Goal: Task Accomplishment & Management: Use online tool/utility

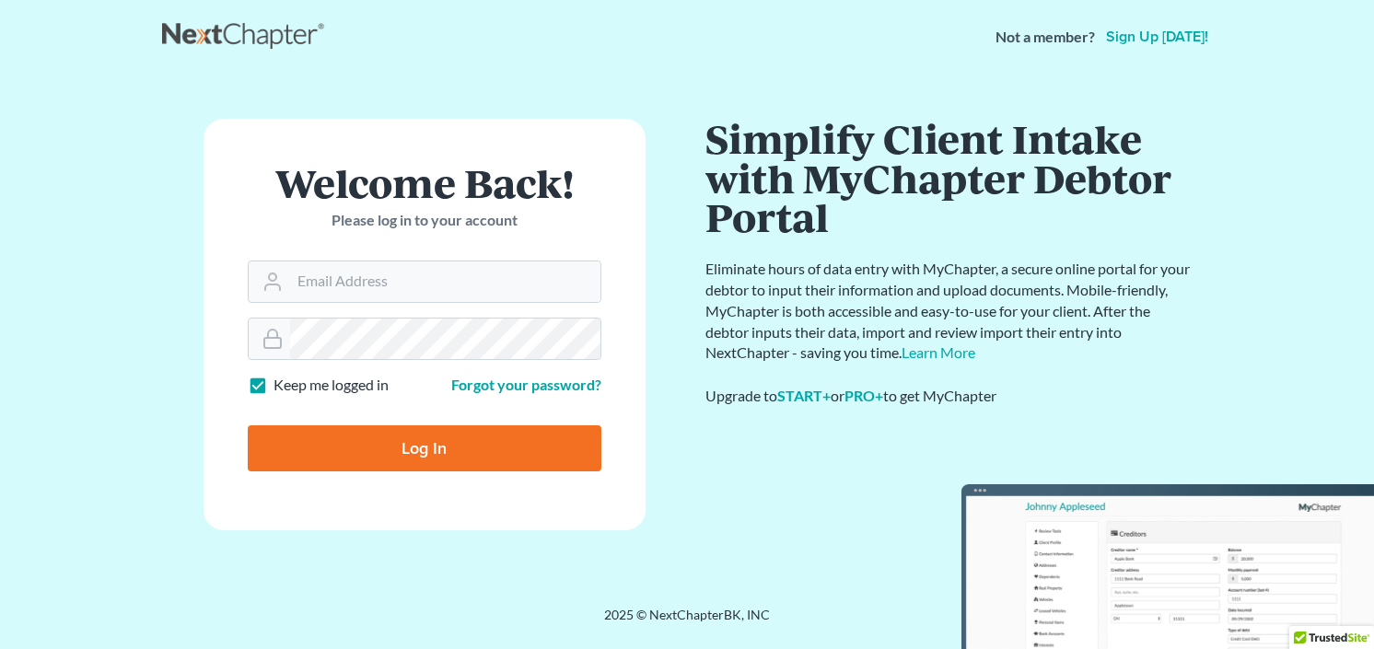
click at [402, 428] on input "Log In" at bounding box center [425, 448] width 354 height 46
type input "Thinking..."
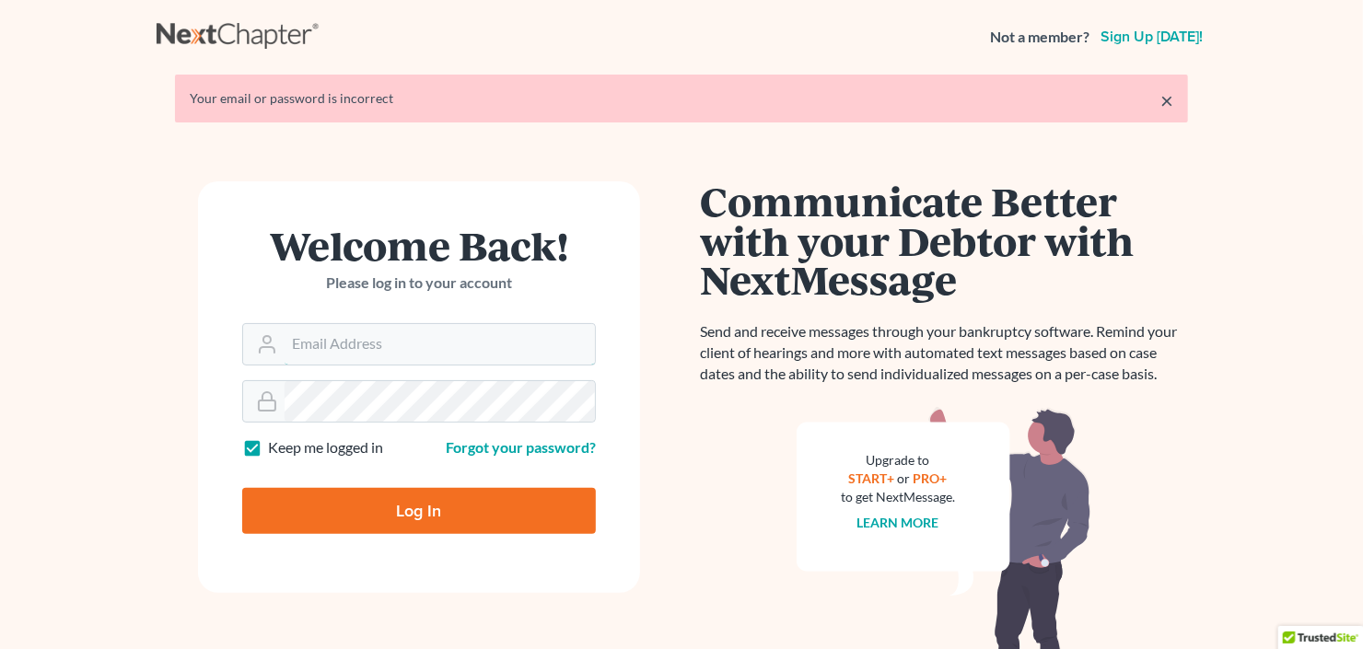
type input "cb@craigblacklaw.com"
click at [378, 518] on input "Log In" at bounding box center [419, 511] width 354 height 46
type input "Thinking..."
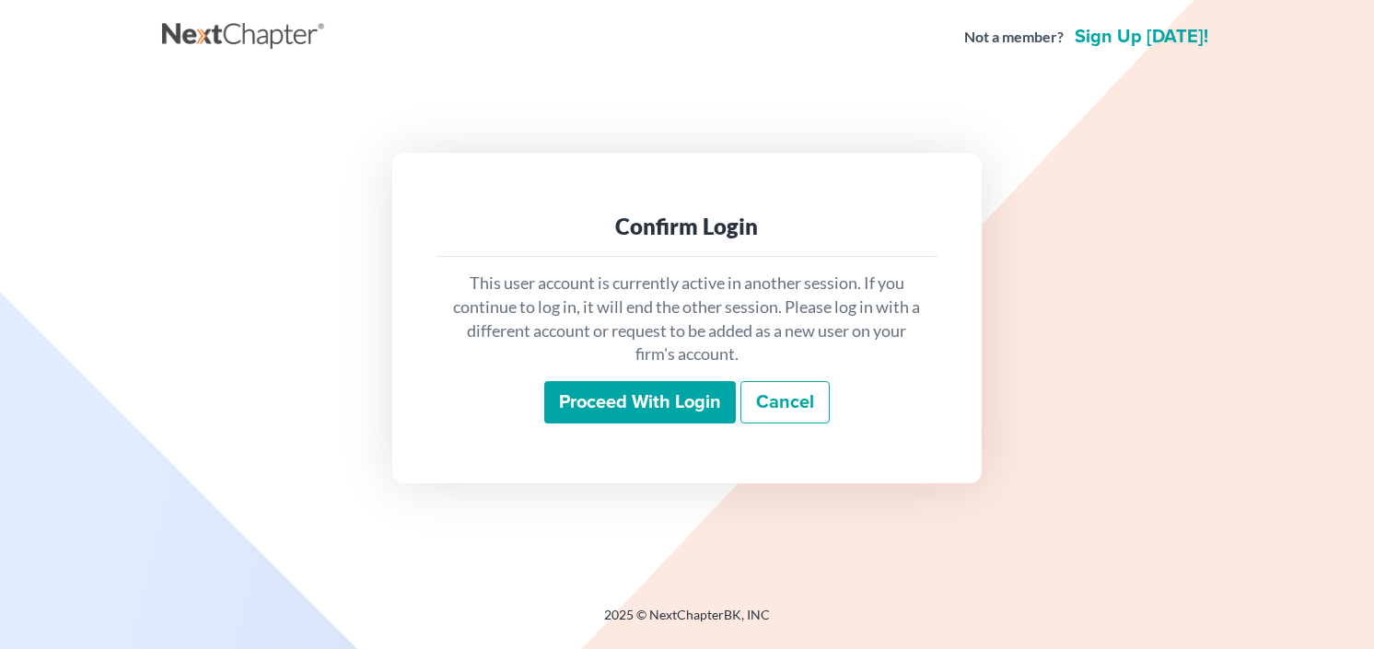
click at [589, 409] on input "Proceed with login" at bounding box center [640, 402] width 192 height 42
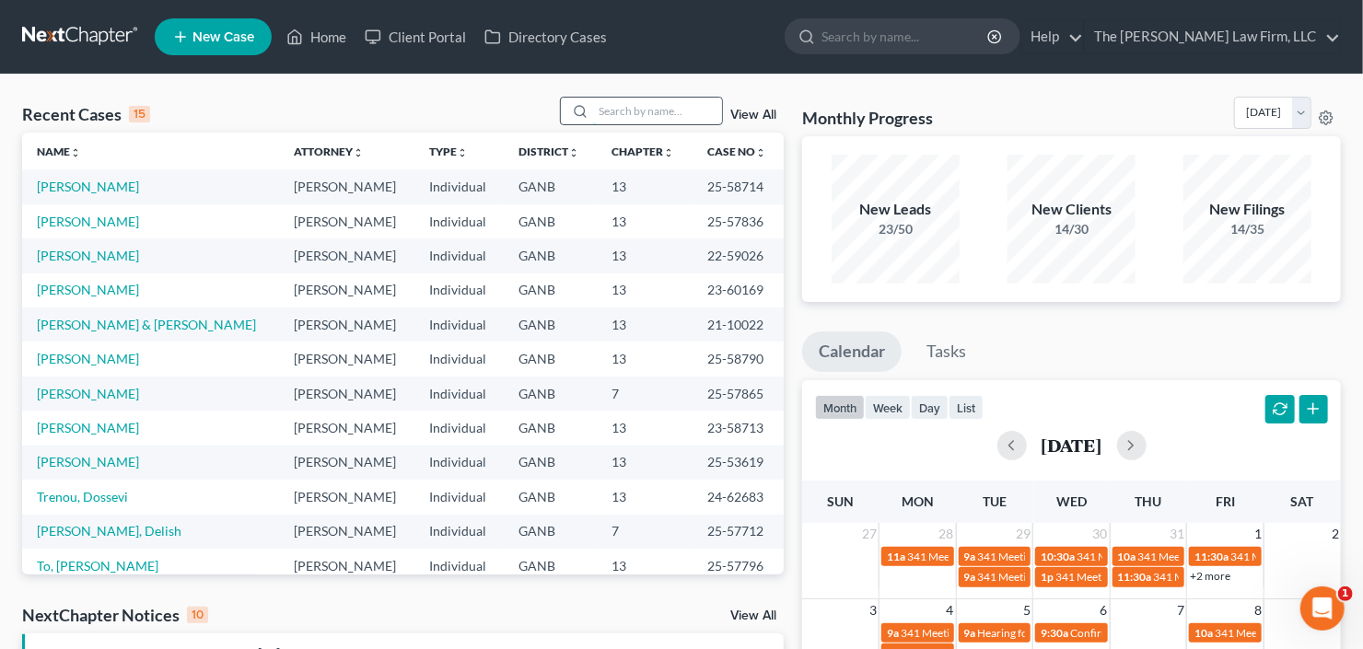
click at [660, 111] on input "search" at bounding box center [657, 111] width 129 height 27
type input "sample"
